Goal: Register for event/course: Sign up to attend an event or enroll in a course

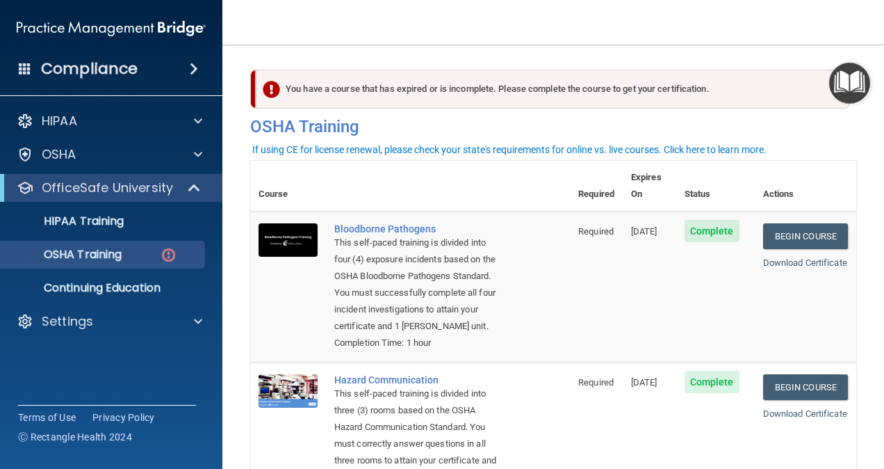
click at [834, 80] on img "Open Resource Center" at bounding box center [849, 83] width 41 height 41
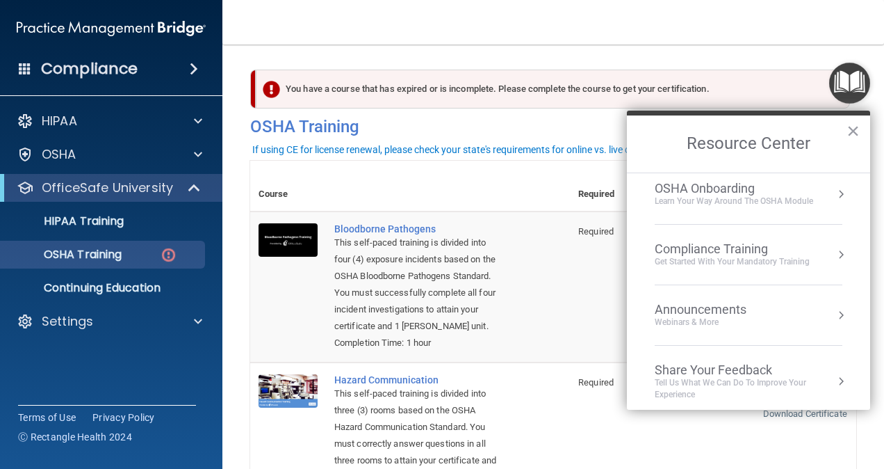
scroll to position [75, 0]
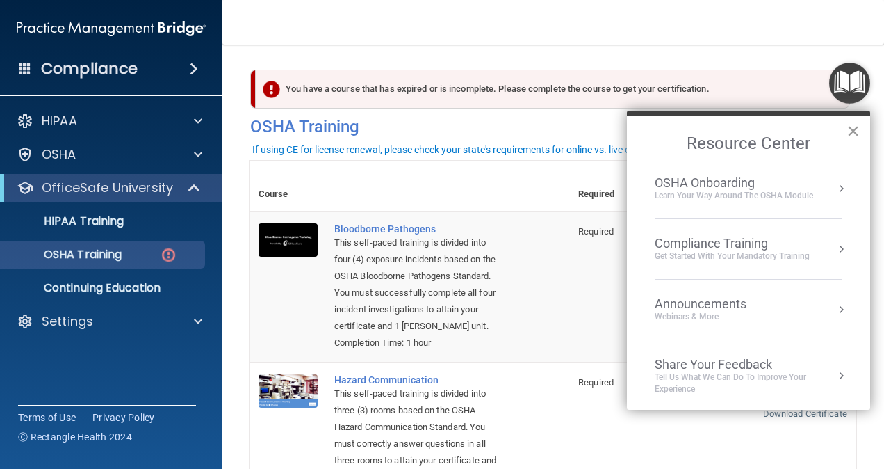
click at [859, 127] on button "×" at bounding box center [853, 131] width 13 height 22
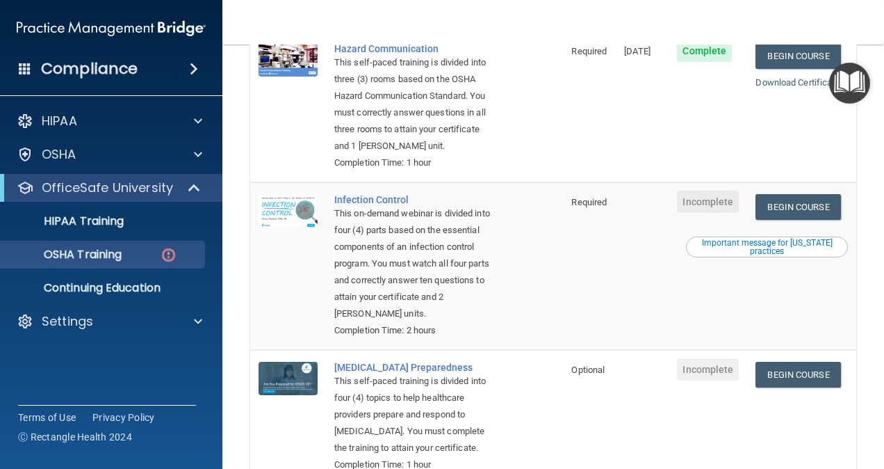
scroll to position [417, 0]
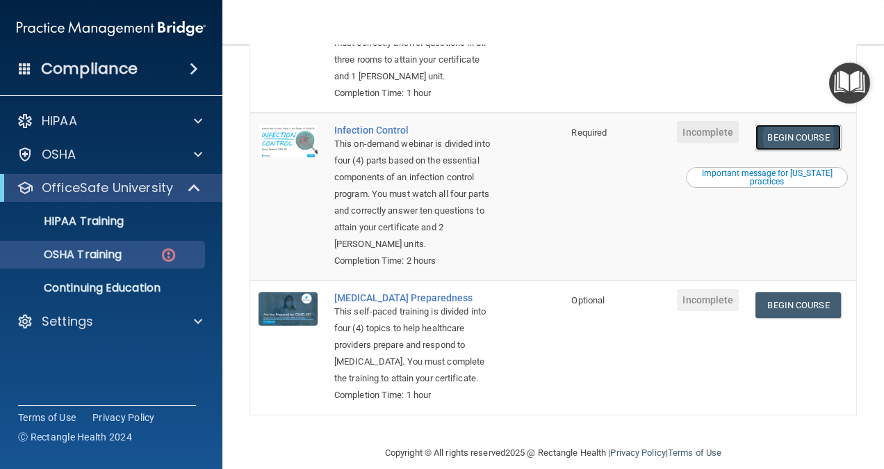
click at [798, 150] on link "Begin Course" at bounding box center [798, 137] width 85 height 26
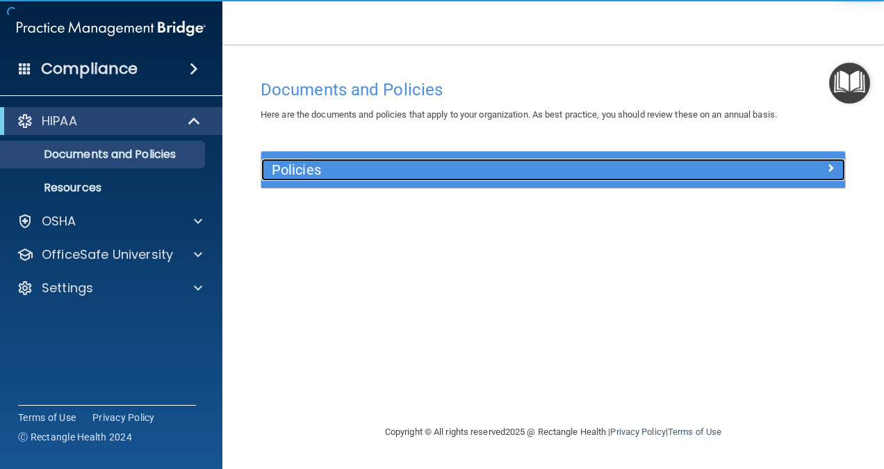
click at [717, 177] on div "Policies" at bounding box center [553, 169] width 584 height 22
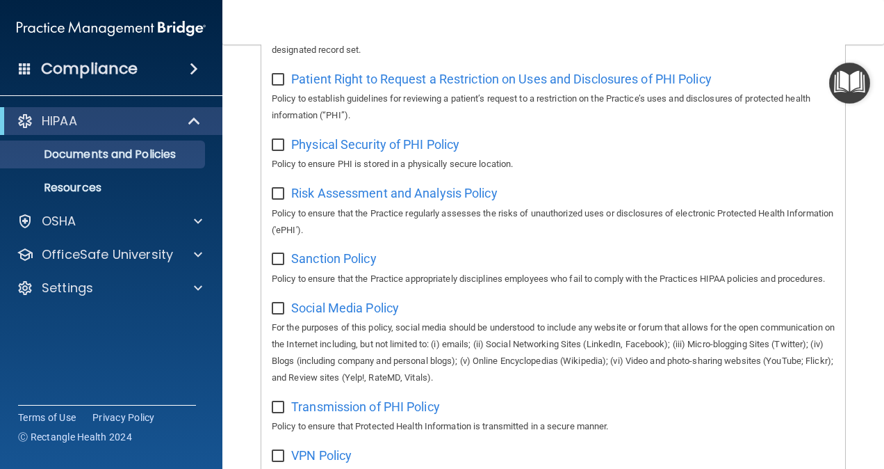
scroll to position [628, 0]
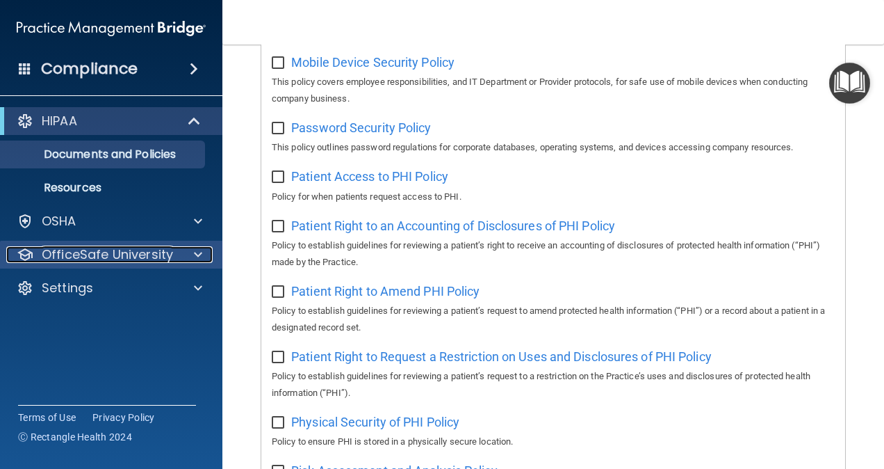
click at [113, 250] on p "OfficeSafe University" at bounding box center [107, 254] width 131 height 17
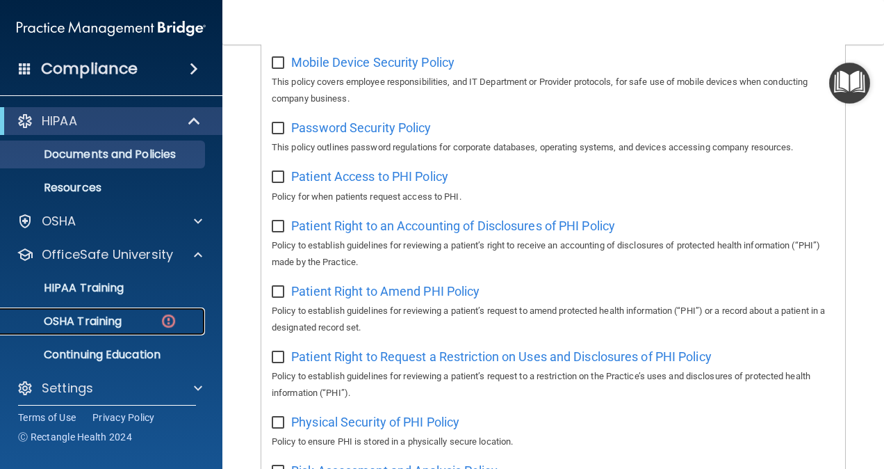
click at [106, 316] on p "OSHA Training" at bounding box center [65, 321] width 113 height 14
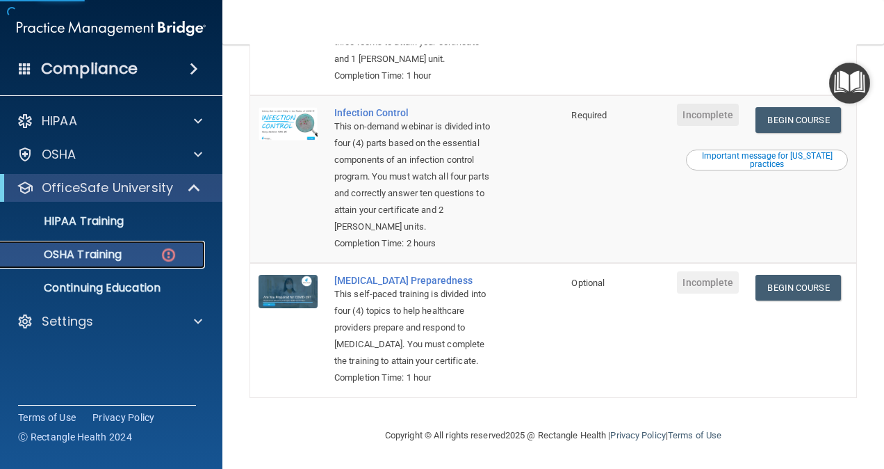
scroll to position [346, 0]
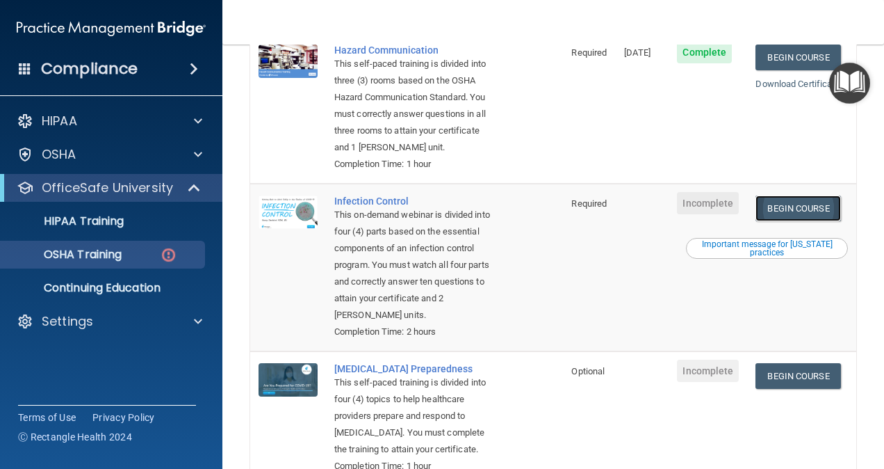
click at [781, 221] on link "Begin Course" at bounding box center [798, 208] width 85 height 26
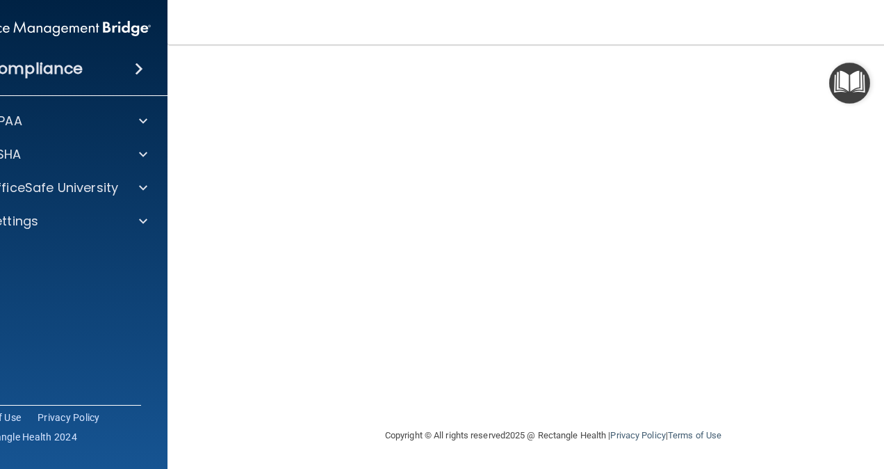
scroll to position [57, 0]
